Goal: Find specific page/section: Find specific page/section

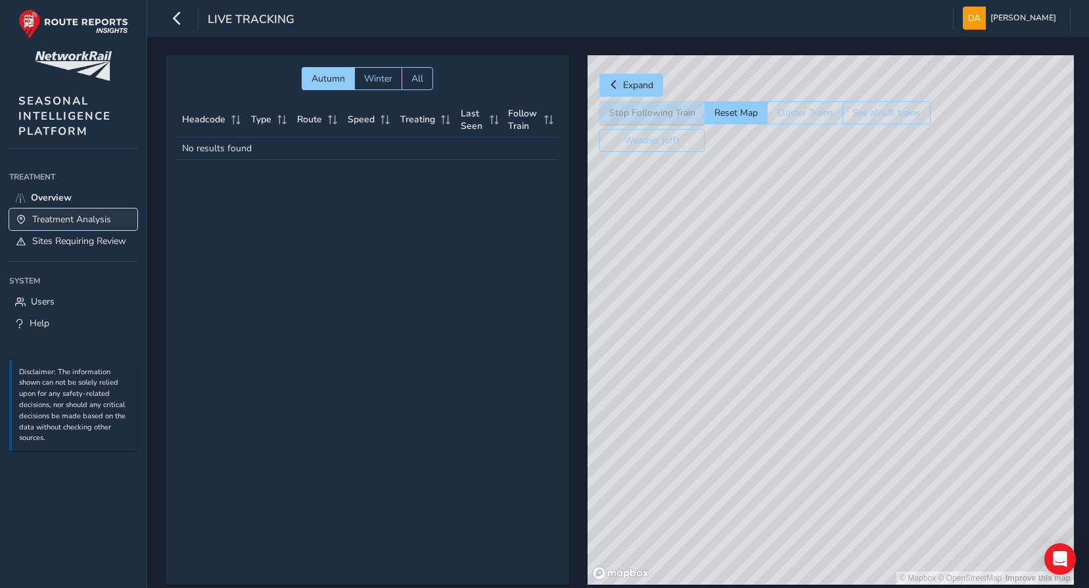
click at [70, 222] on span "Treatment Analysis" at bounding box center [71, 219] width 79 height 12
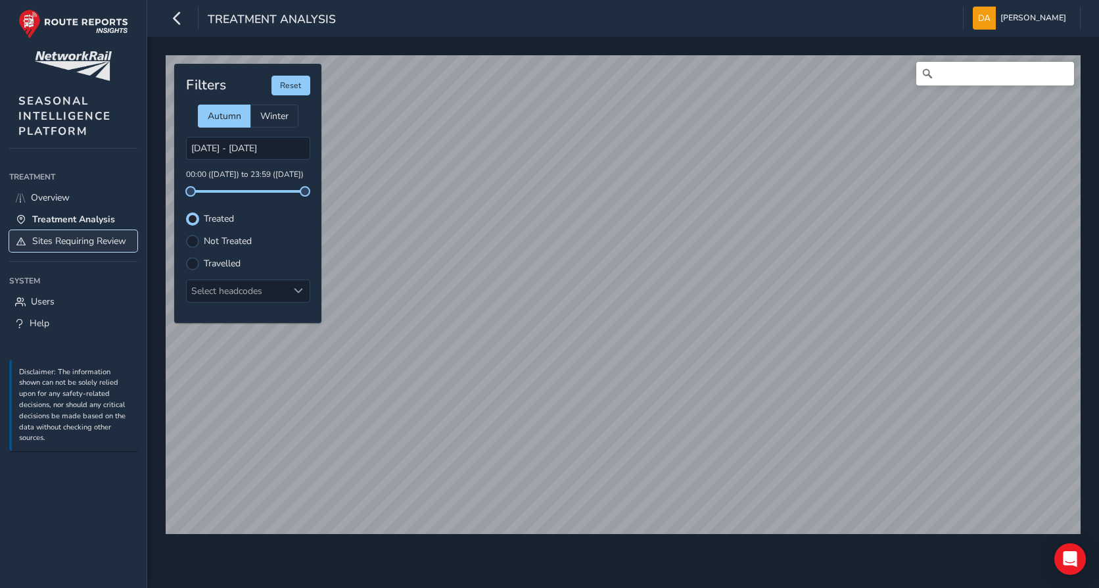
click at [69, 239] on span "Sites Requiring Review" at bounding box center [79, 241] width 94 height 12
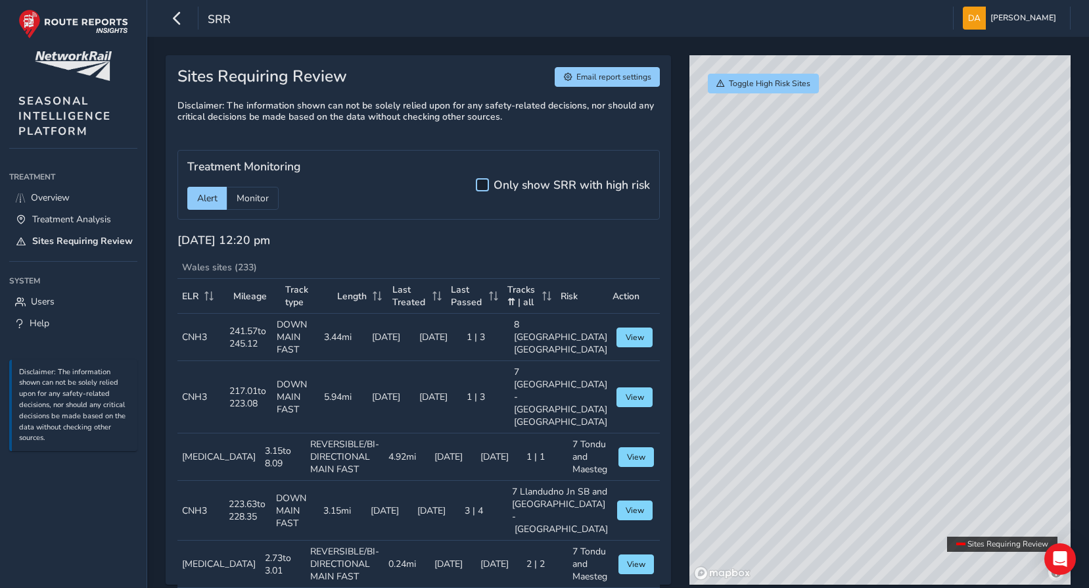
click at [482, 186] on div at bounding box center [482, 184] width 13 height 13
drag, startPoint x: 817, startPoint y: 386, endPoint x: 914, endPoint y: 423, distance: 103.4
click at [914, 423] on div "© Mapbox © OpenStreetMap Improve this map" at bounding box center [879, 319] width 381 height 529
drag, startPoint x: 960, startPoint y: 492, endPoint x: 918, endPoint y: 304, distance: 192.8
click at [918, 304] on div "© Mapbox © OpenStreetMap Improve this map" at bounding box center [879, 319] width 381 height 529
